Goal: Answer question/provide support: Share knowledge or assist other users

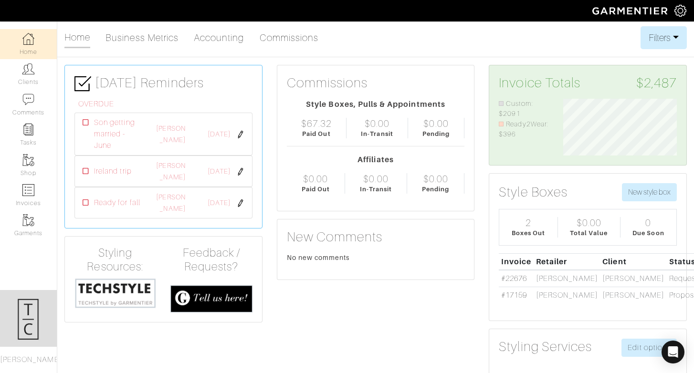
scroll to position [57, 128]
click at [26, 193] on img at bounding box center [28, 190] width 12 height 12
select select
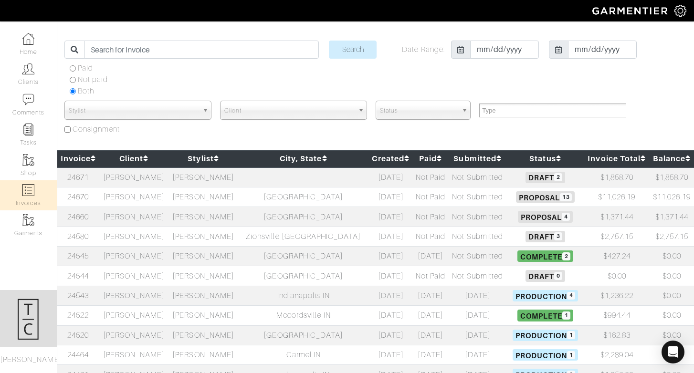
scroll to position [25, 0]
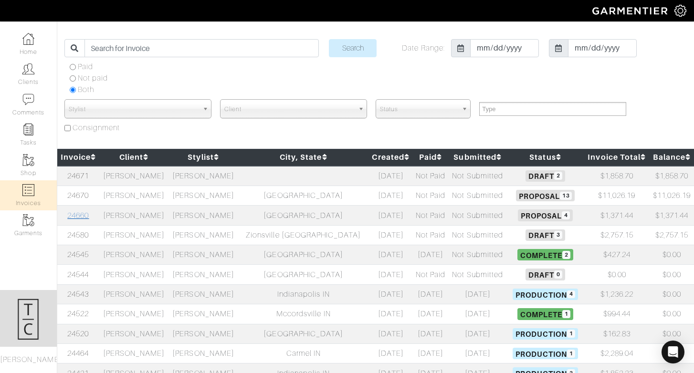
click at [85, 215] on link "24660" at bounding box center [77, 216] width 21 height 9
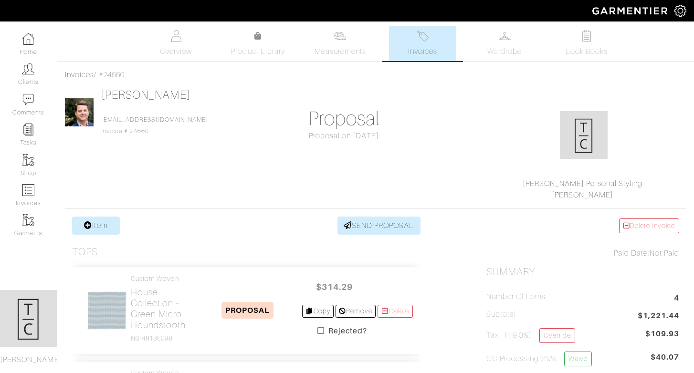
click at [510, 33] on img at bounding box center [505, 36] width 12 height 12
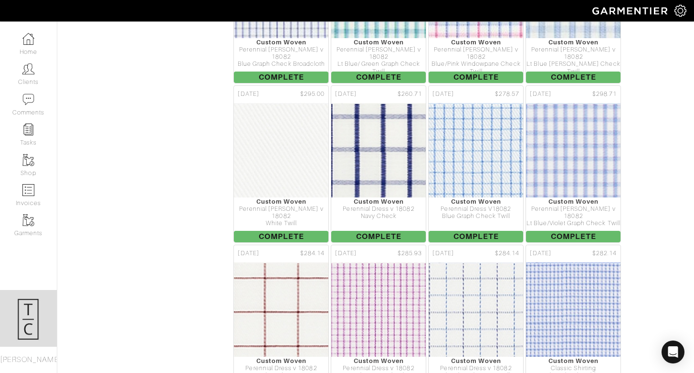
scroll to position [366, 0]
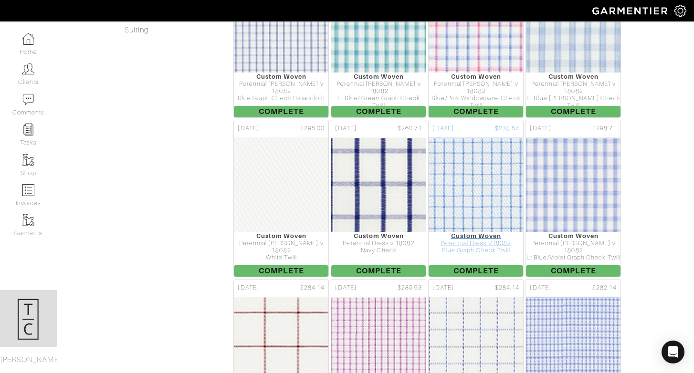
click at [480, 165] on img at bounding box center [476, 185] width 331 height 96
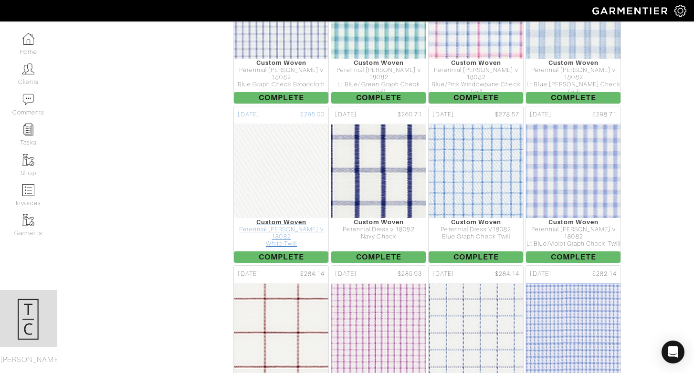
scroll to position [383, 0]
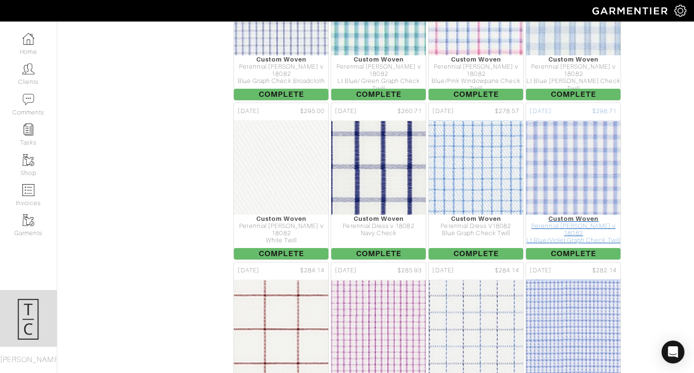
click at [578, 176] on img at bounding box center [573, 168] width 331 height 96
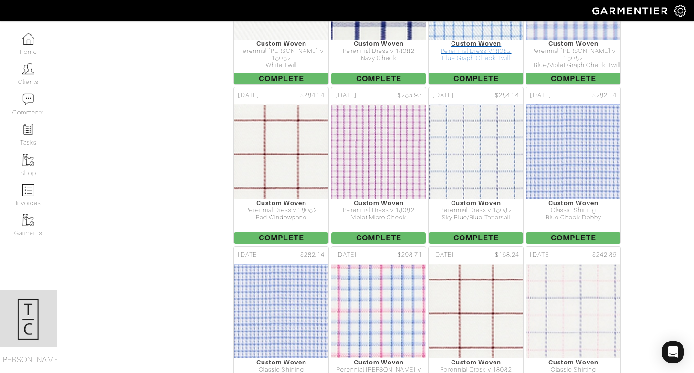
scroll to position [558, 0]
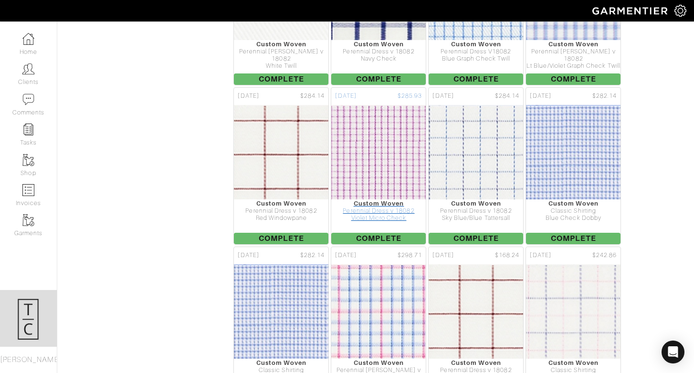
click at [399, 173] on img at bounding box center [378, 153] width 331 height 96
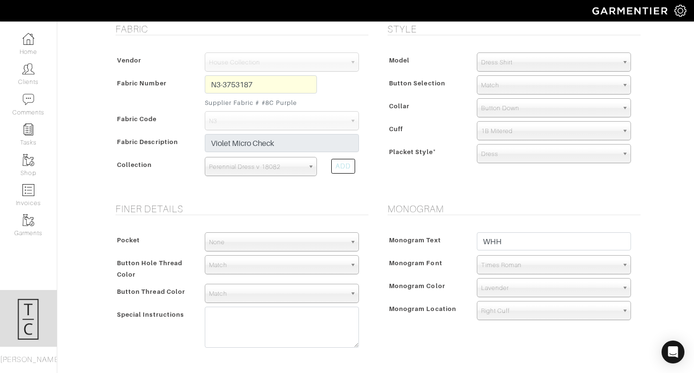
scroll to position [186, 0]
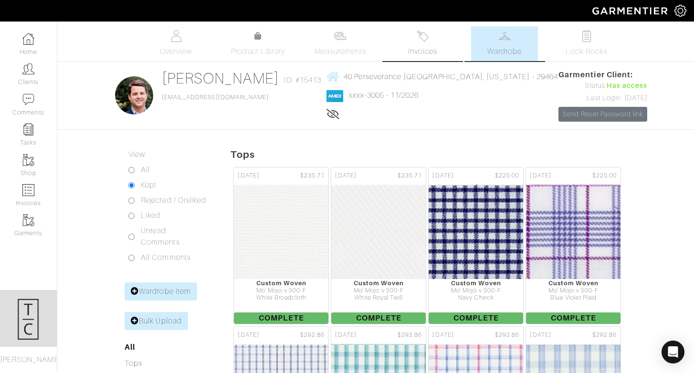
click at [441, 51] on link "Invoices" at bounding box center [422, 43] width 67 height 35
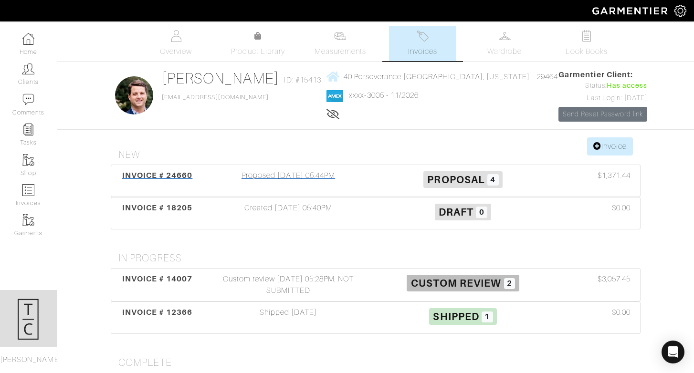
click at [170, 174] on span "INVOICE # 24660" at bounding box center [157, 175] width 71 height 9
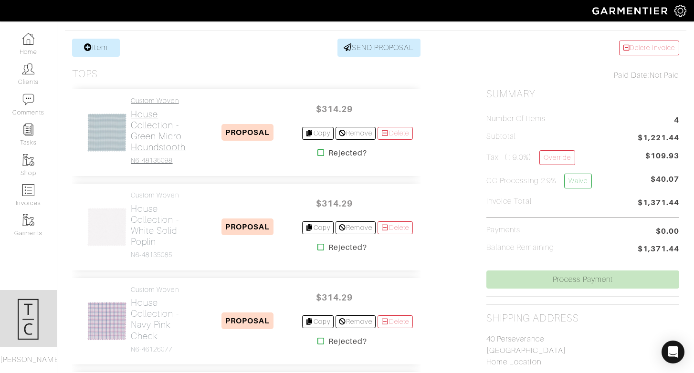
scroll to position [194, 0]
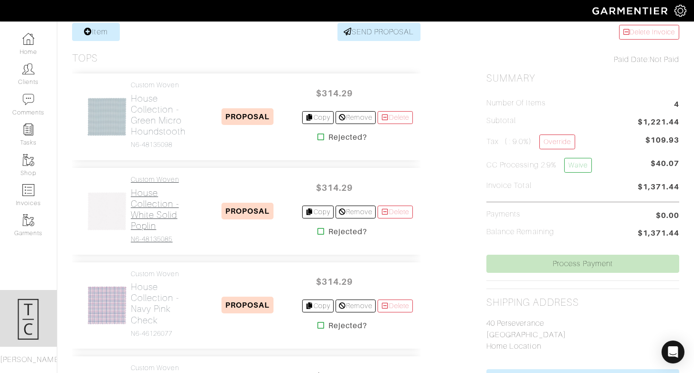
click at [162, 214] on h2 "House Collection - White Solid Poplin" at bounding box center [162, 210] width 63 height 44
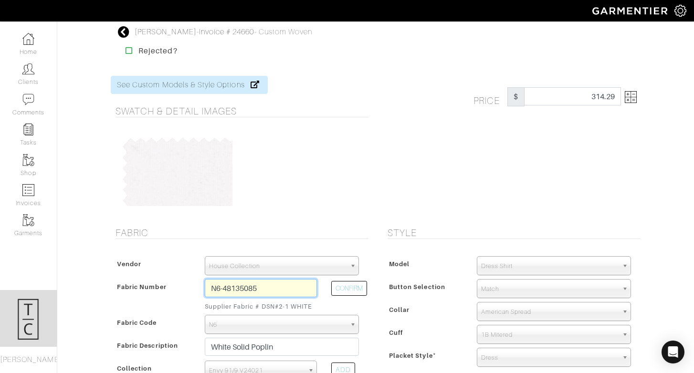
click at [270, 285] on input "N6-48135085" at bounding box center [261, 288] width 112 height 18
type input "D6-45117542"
select select "876"
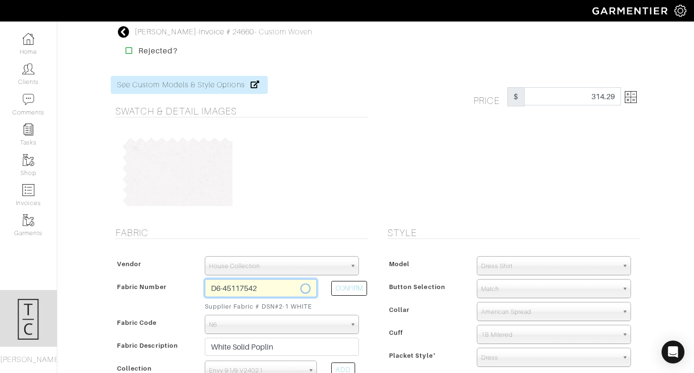
type input "Pink Banker Check"
select select
type input "289.29"
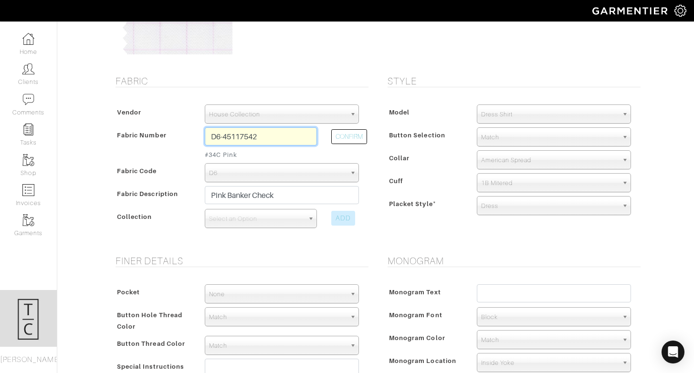
scroll to position [181, 0]
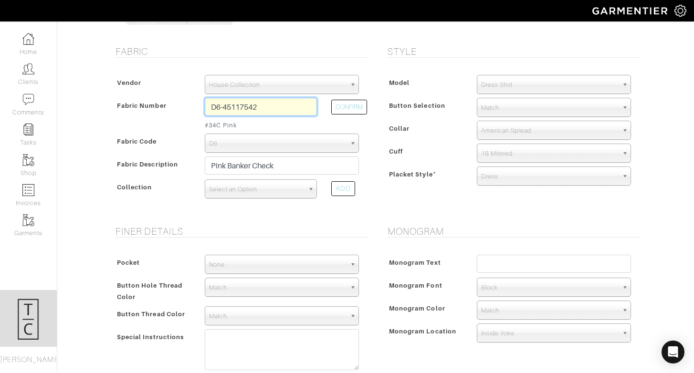
type input "D6-45117542"
click at [294, 191] on span "Select an Option" at bounding box center [256, 189] width 95 height 19
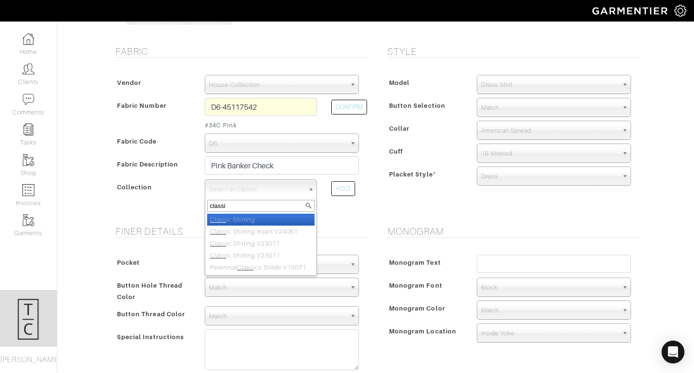
type input "classic"
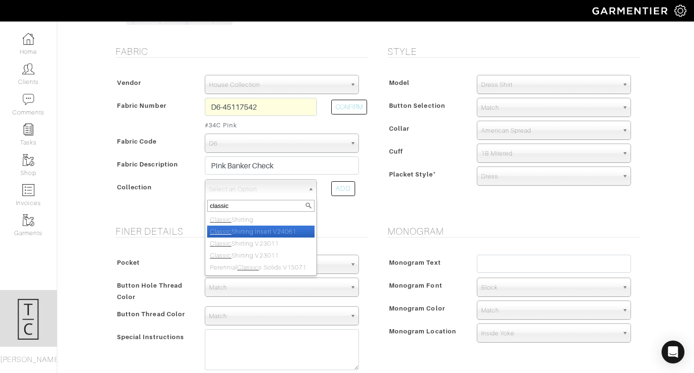
select select "939"
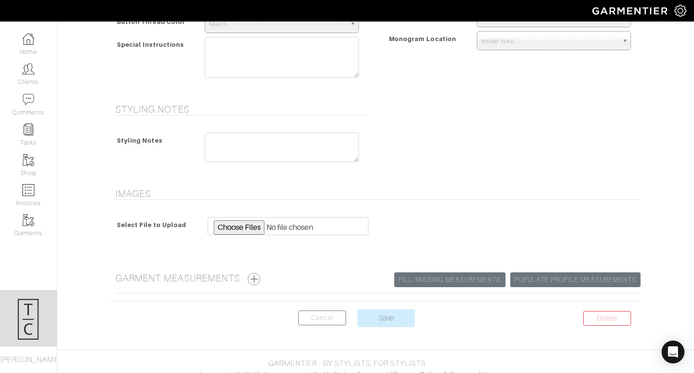
scroll to position [485, 0]
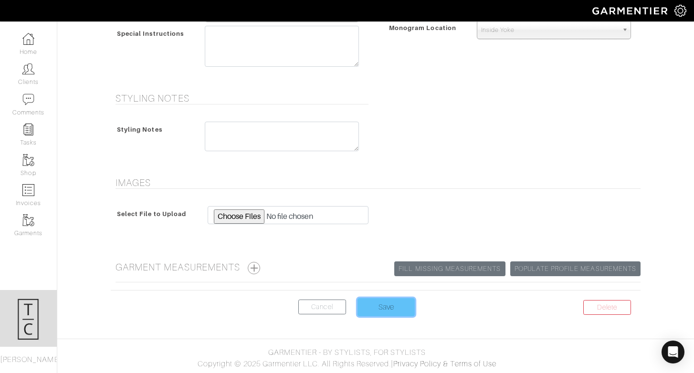
click at [414, 305] on input "Save" at bounding box center [386, 307] width 57 height 18
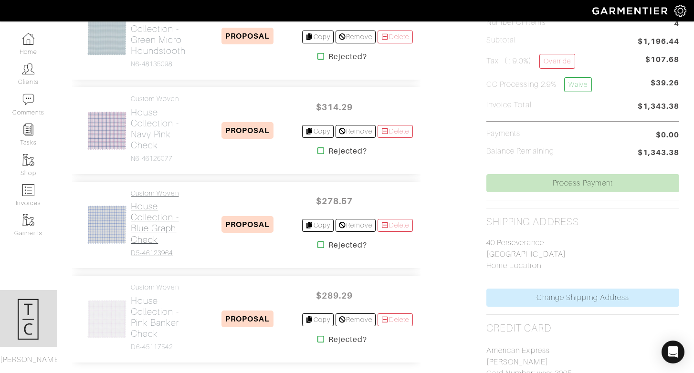
scroll to position [273, 0]
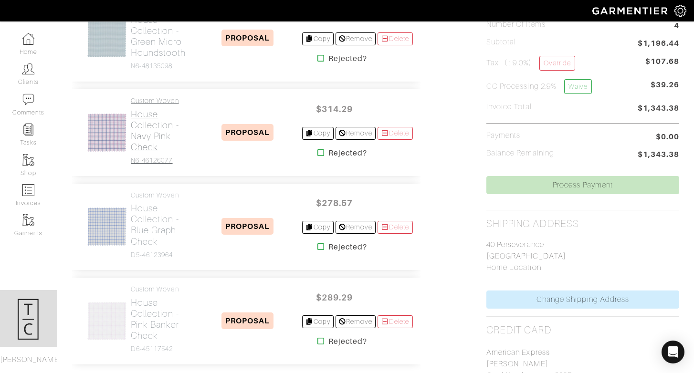
click at [161, 128] on h2 "House Collection - Navy Pink Check" at bounding box center [162, 131] width 63 height 44
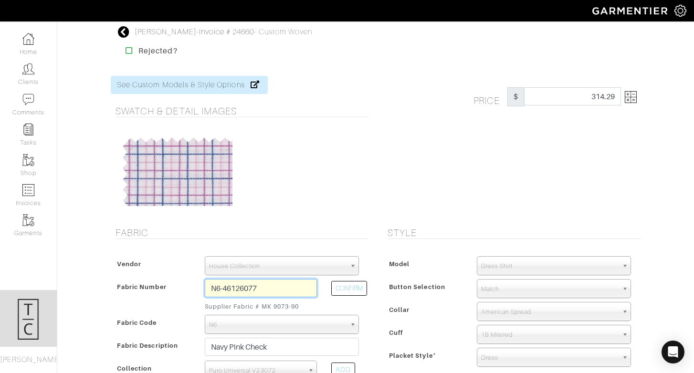
click at [244, 285] on input "N6-46126077" at bounding box center [261, 288] width 112 height 18
click at [244, 285] on input "N6-D" at bounding box center [261, 288] width 112 height 18
type input "N"
type input "D2-45117606"
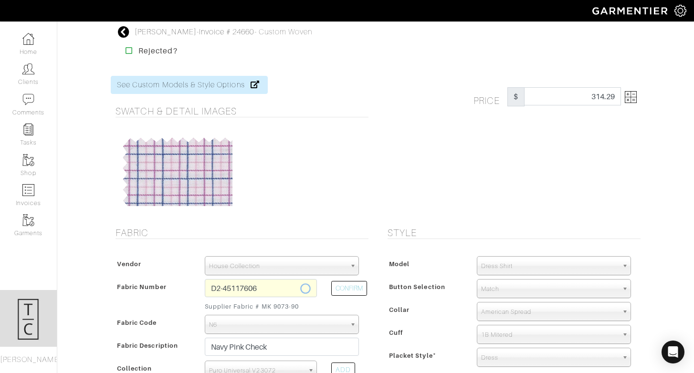
select select
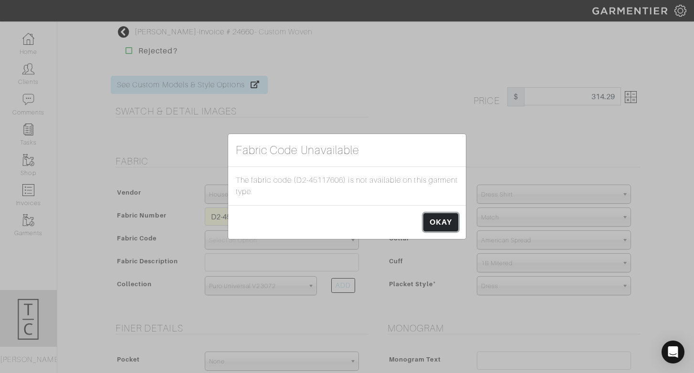
click at [438, 225] on link "OKAY" at bounding box center [441, 222] width 35 height 18
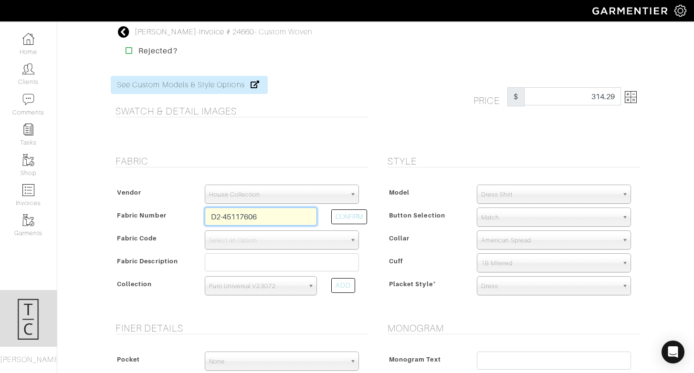
click at [280, 219] on input "D2-45117606" at bounding box center [261, 217] width 112 height 18
type input "D2-45117607"
select select "874"
type input "White Poplin"
select select
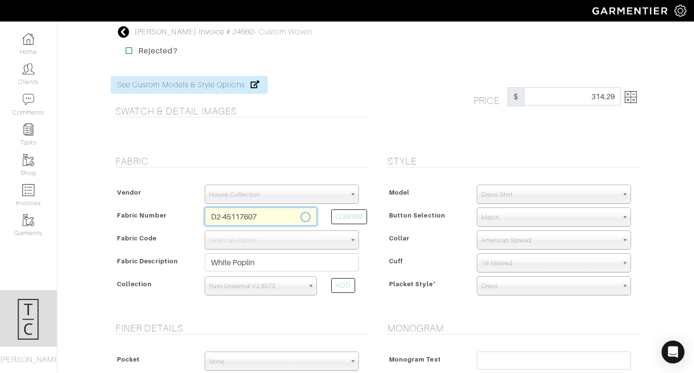
type input "221.43"
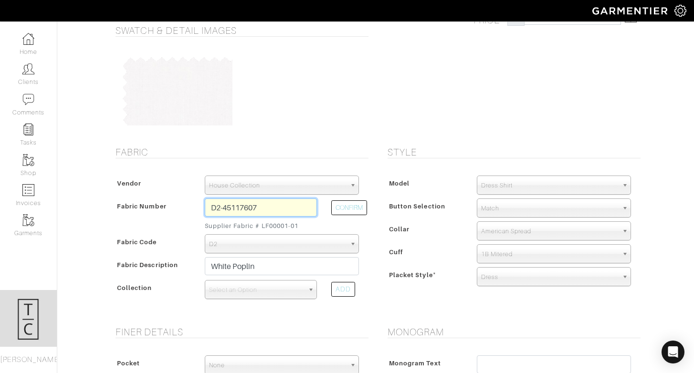
scroll to position [83, 0]
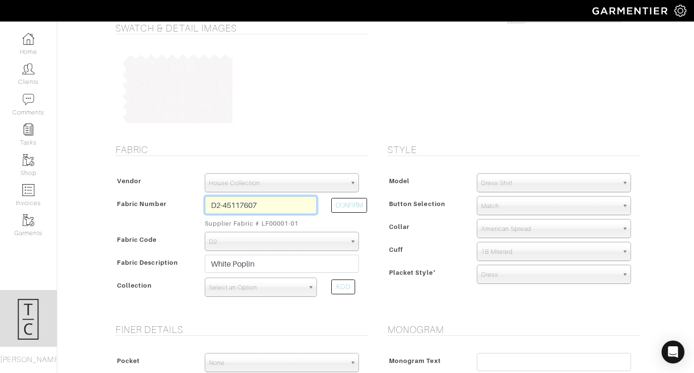
type input "D2-45117607"
click at [231, 290] on span "Select an Option" at bounding box center [256, 287] width 95 height 19
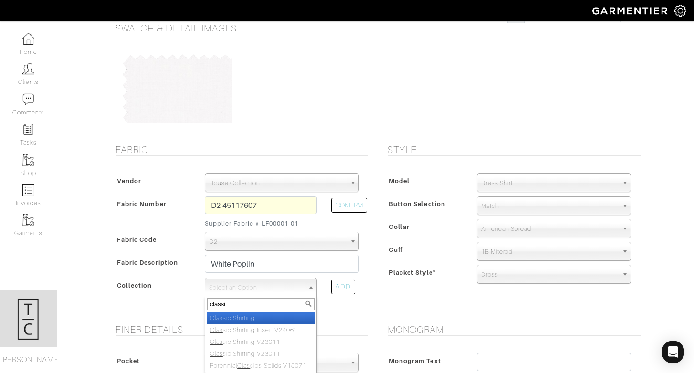
type input "classic"
select select "605"
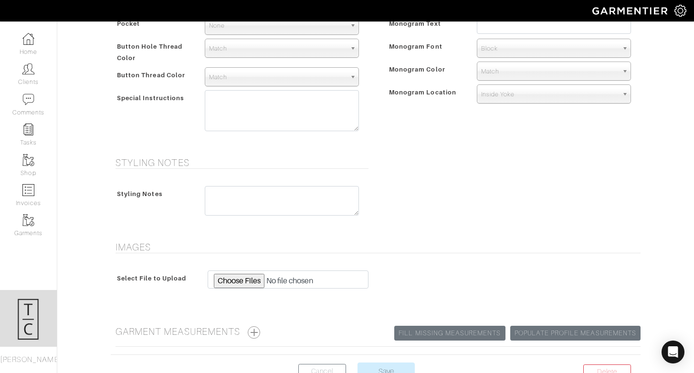
scroll to position [449, 0]
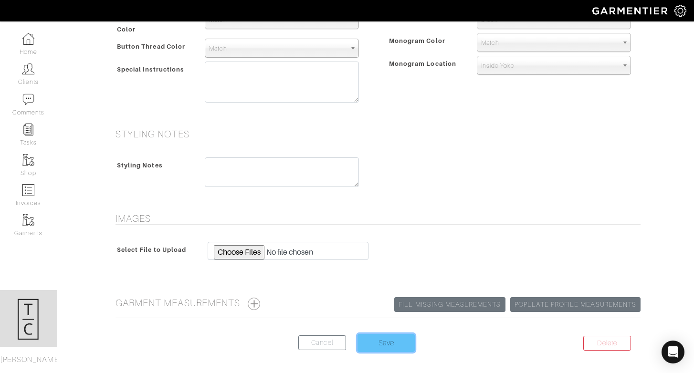
click at [382, 340] on input "Save" at bounding box center [386, 343] width 57 height 18
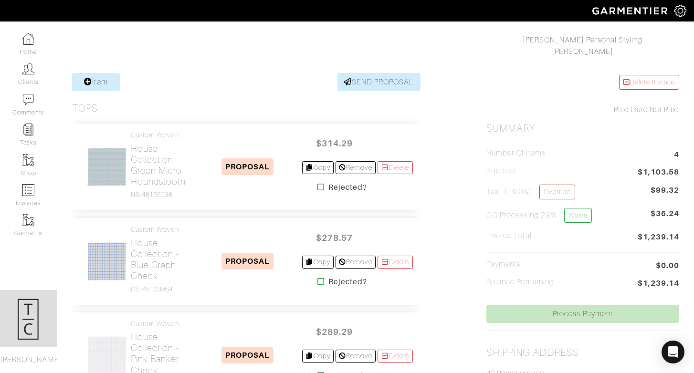
scroll to position [119, 0]
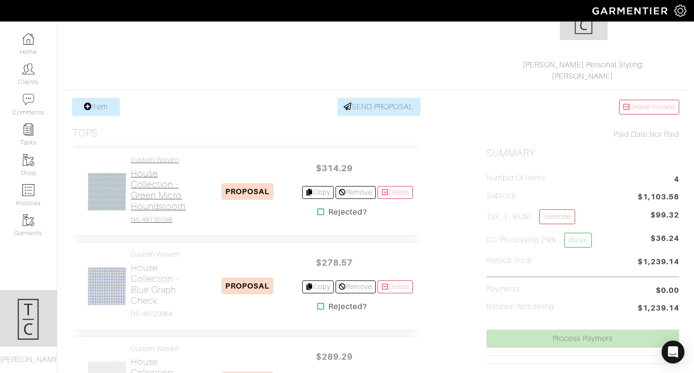
click at [163, 193] on h2 "House Collection - Green Micro Houndstooth" at bounding box center [162, 190] width 63 height 44
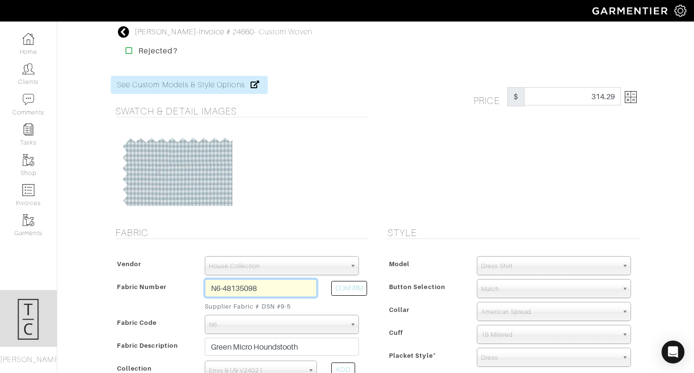
click at [222, 287] on input "N6-48135098" at bounding box center [261, 288] width 112 height 18
type input "D"
type input "N6-48135030"
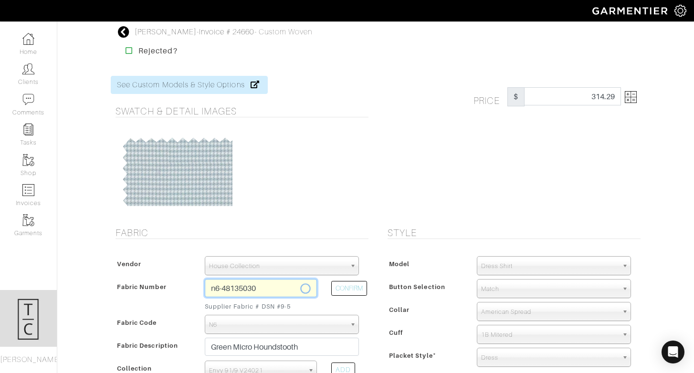
type input "Pink Blue Tattersall"
select select
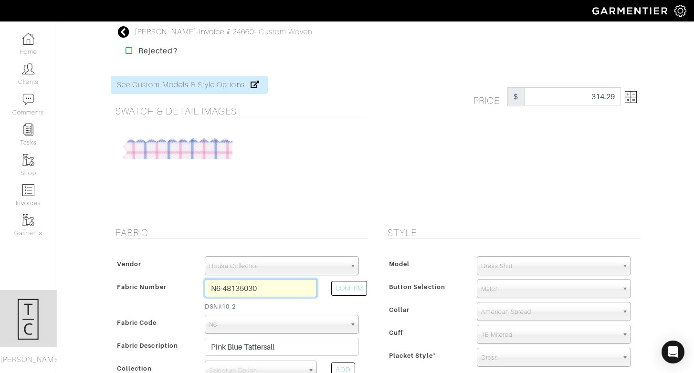
type input "N6-48135030"
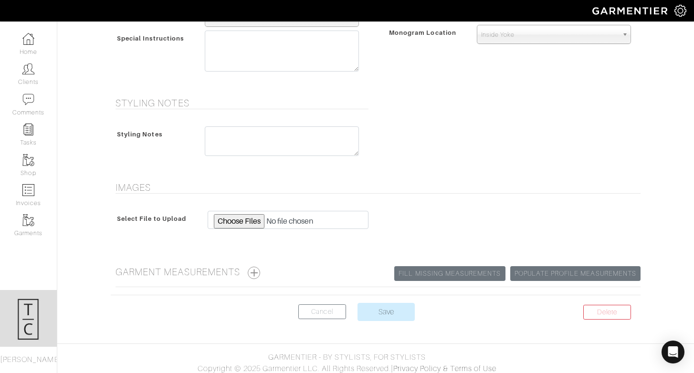
scroll to position [485, 0]
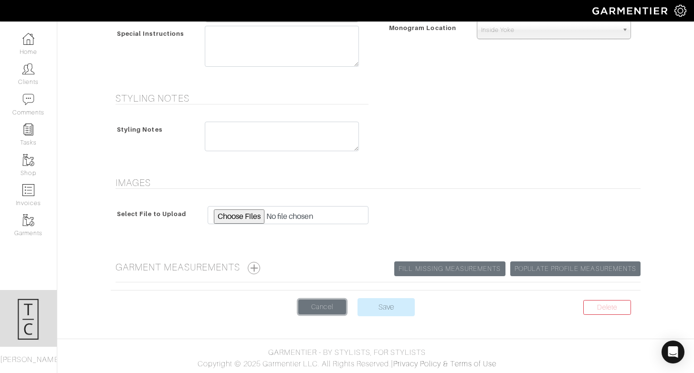
click at [323, 309] on link "Cancel" at bounding box center [322, 307] width 48 height 15
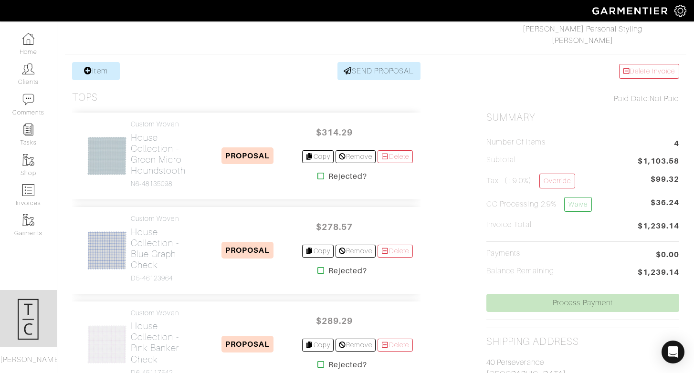
scroll to position [149, 0]
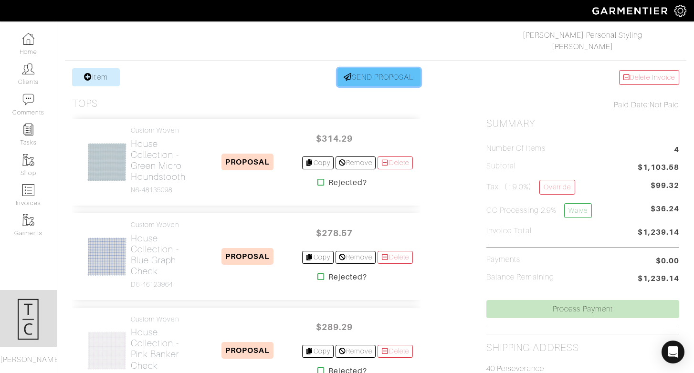
click at [407, 78] on link "SEND PROPOSAL" at bounding box center [379, 77] width 83 height 18
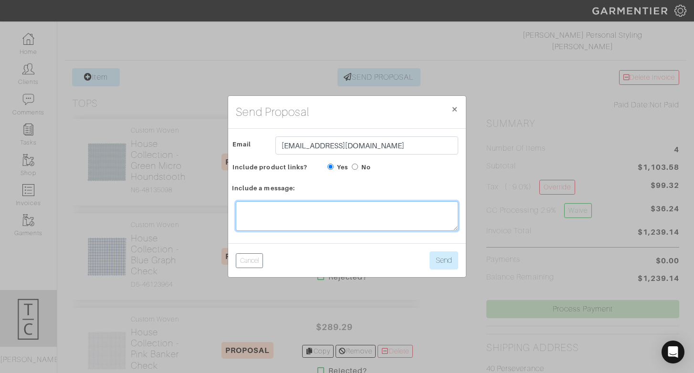
click at [329, 210] on textarea at bounding box center [347, 217] width 223 height 30
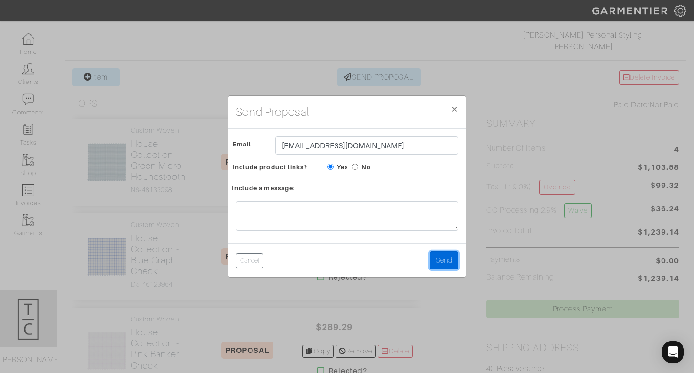
drag, startPoint x: 451, startPoint y: 258, endPoint x: 384, endPoint y: 212, distance: 82.0
click at [384, 212] on form "Send Proposal × Close Email wherring@hunterquinnhomes.com Include product links…" at bounding box center [347, 186] width 238 height 181
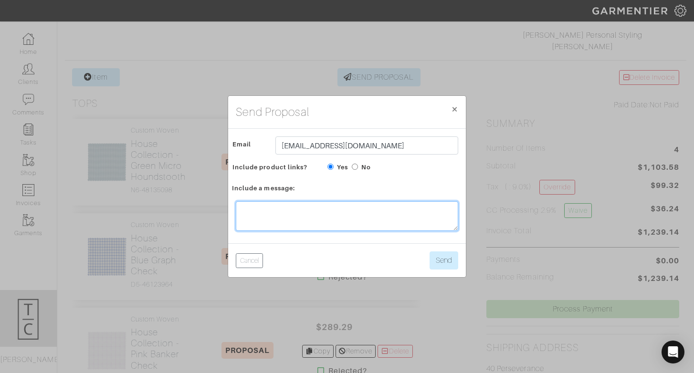
click at [384, 212] on textarea at bounding box center [347, 217] width 223 height 30
type textarea "Sending over more variety in price point!"
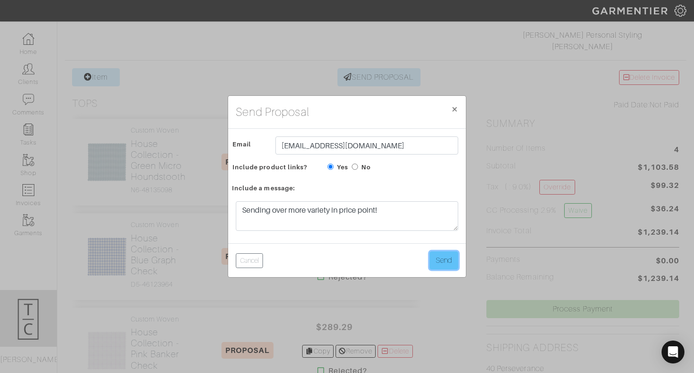
click at [440, 255] on button "Send" at bounding box center [444, 261] width 29 height 18
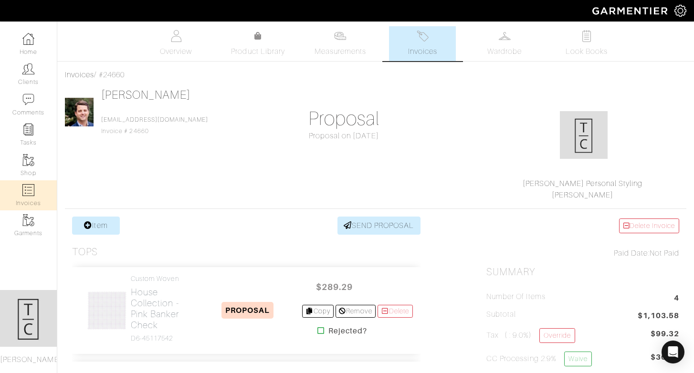
click at [34, 198] on link "Invoices" at bounding box center [28, 196] width 57 height 30
select select
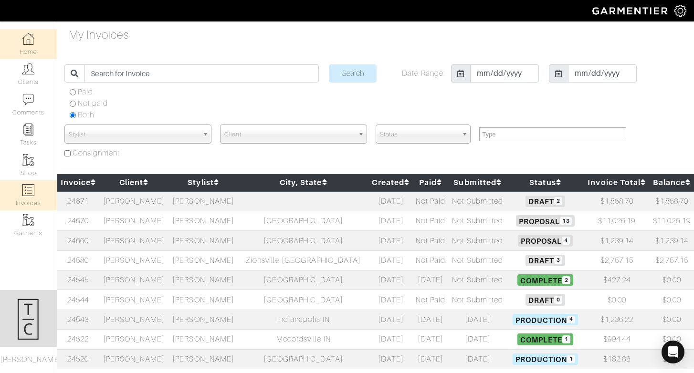
click at [36, 42] on link "Home" at bounding box center [28, 44] width 57 height 30
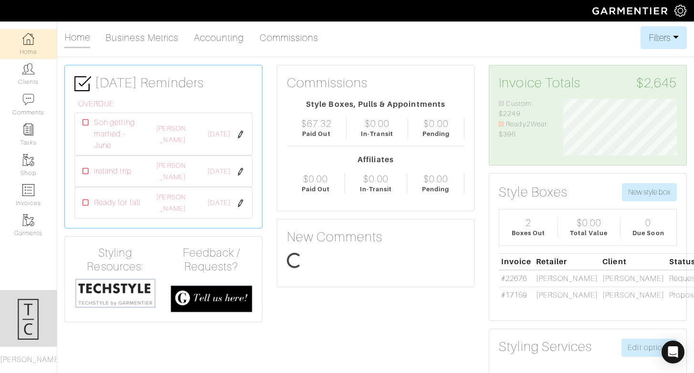
scroll to position [57, 128]
